Goal: Find specific page/section

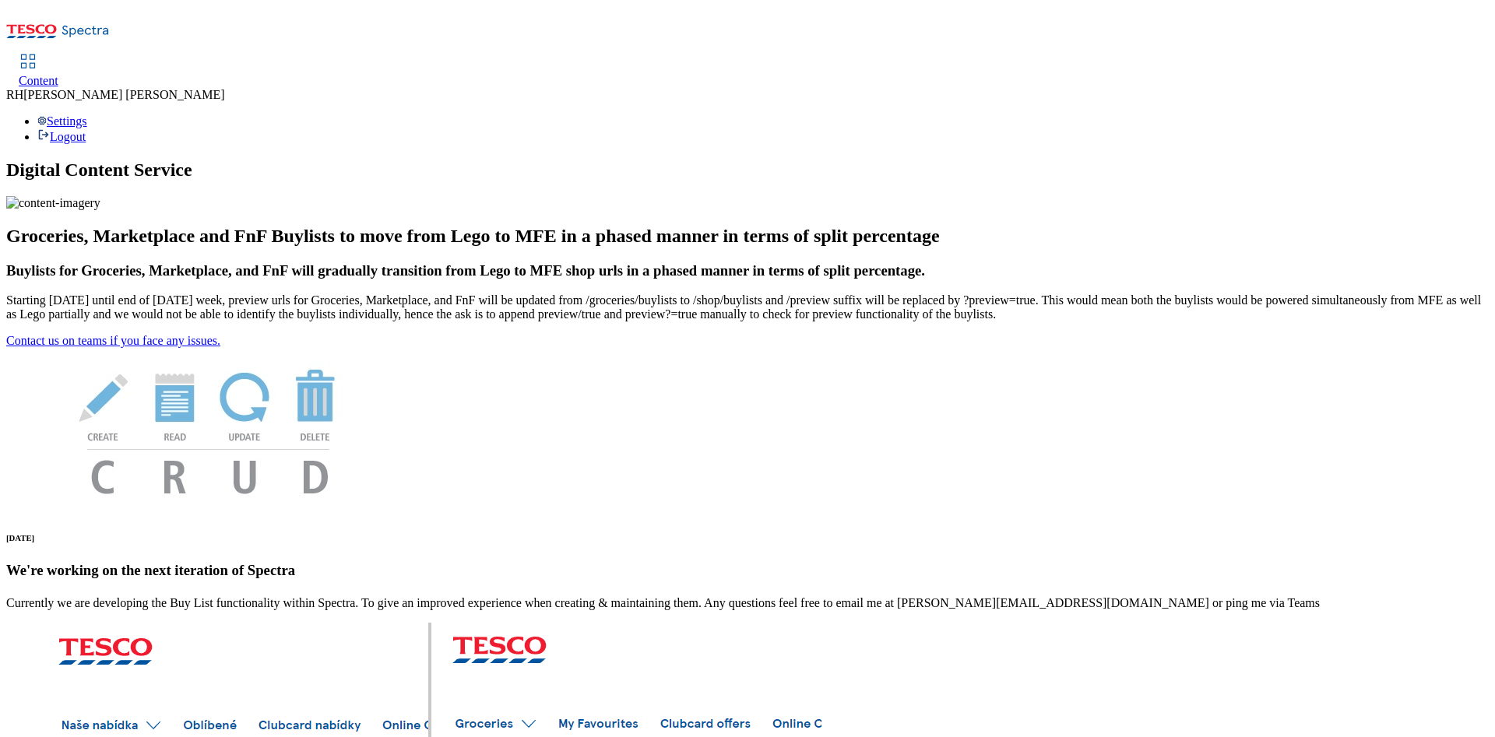
click at [58, 74] on span "Content" at bounding box center [39, 80] width 40 height 13
